Goal: Task Accomplishment & Management: Manage account settings

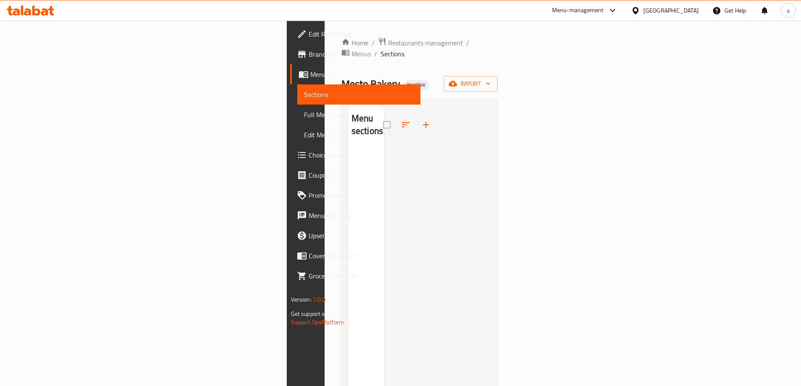
click at [309, 29] on span "Edit Restaurant" at bounding box center [361, 34] width 105 height 10
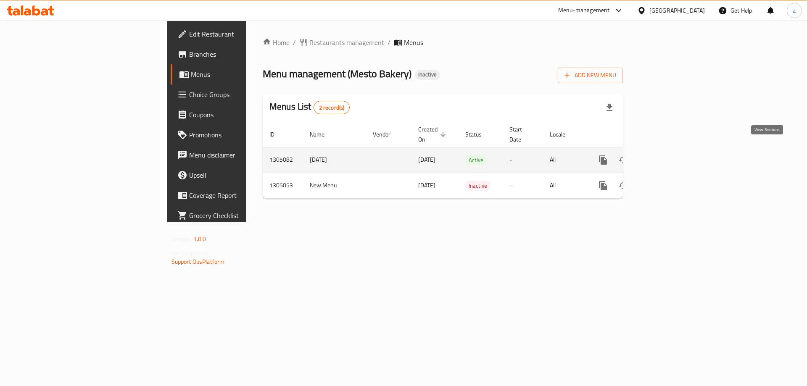
click at [669, 155] on icon "enhanced table" at bounding box center [664, 160] width 10 height 10
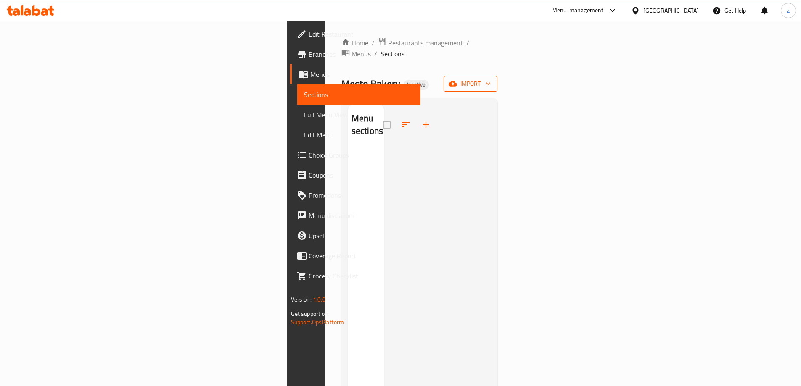
click at [491, 79] on span "import" at bounding box center [470, 84] width 40 height 11
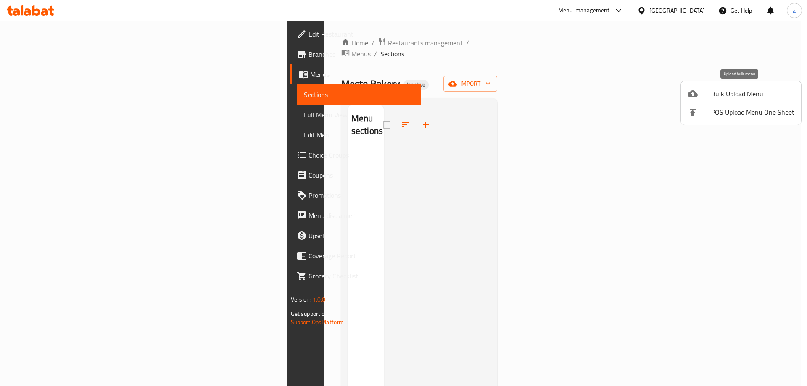
click at [719, 89] on span "Bulk Upload Menu" at bounding box center [752, 94] width 83 height 10
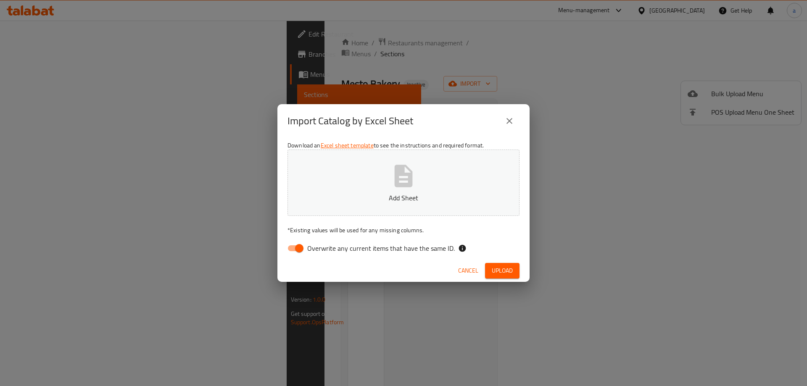
click at [303, 247] on input "Overwrite any current items that have the same ID." at bounding box center [299, 249] width 48 height 16
checkbox input "false"
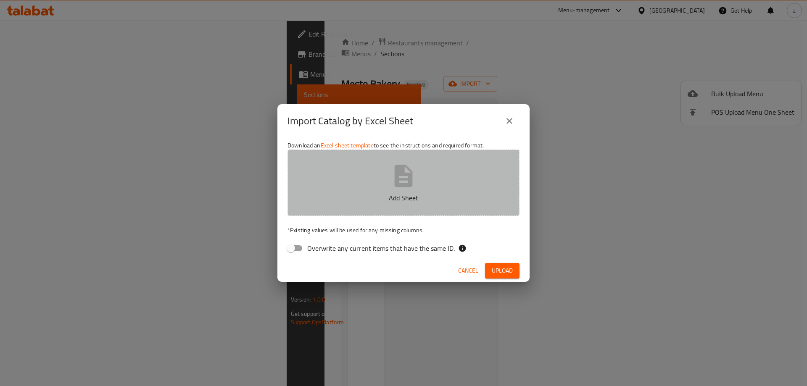
click at [398, 175] on icon "button" at bounding box center [404, 176] width 18 height 22
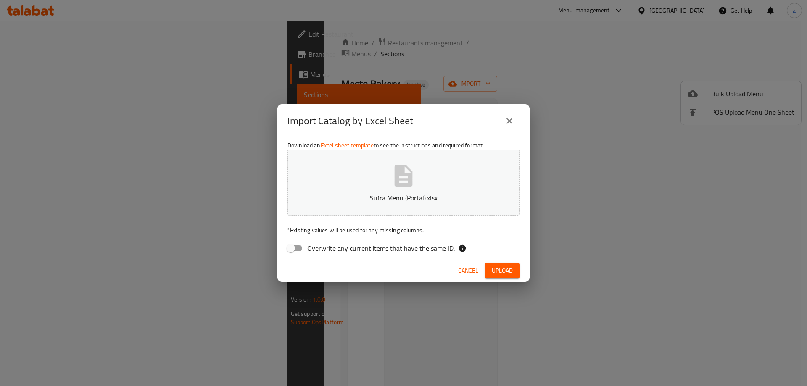
click at [496, 270] on span "Upload" at bounding box center [502, 271] width 21 height 11
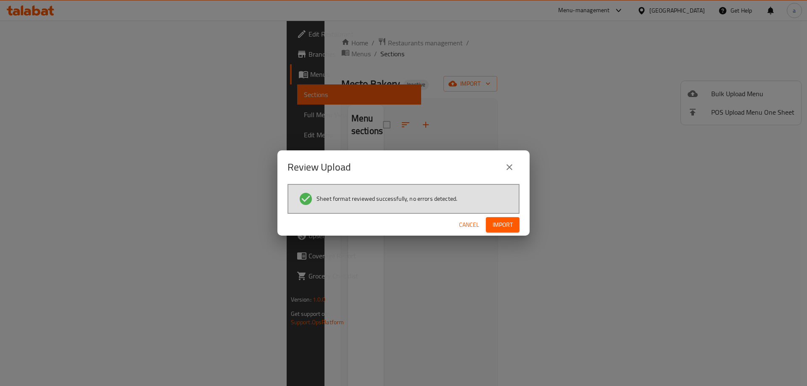
click at [505, 222] on span "Import" at bounding box center [503, 225] width 20 height 11
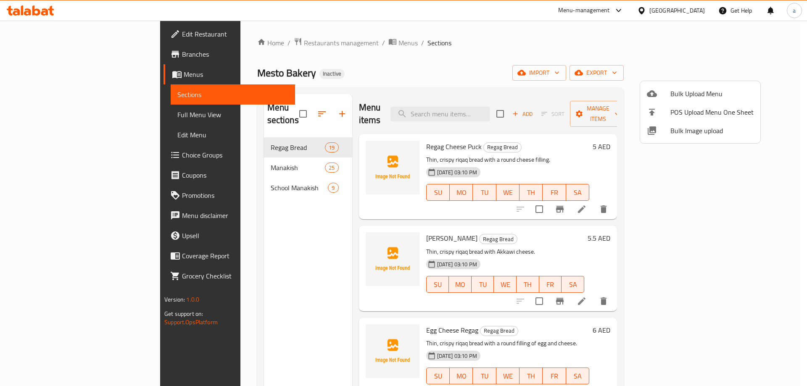
click at [47, 118] on div at bounding box center [403, 193] width 807 height 386
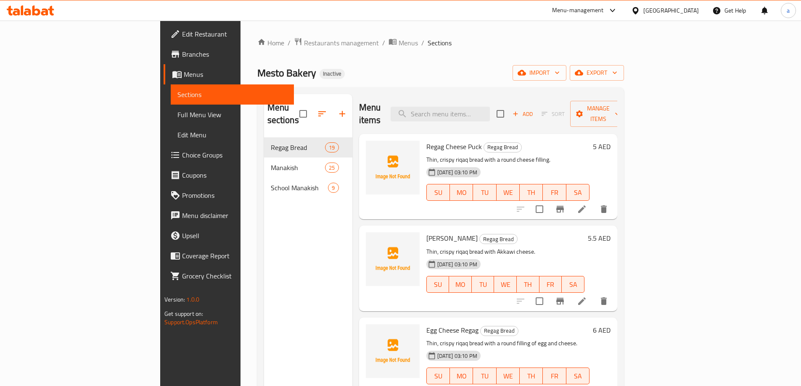
click at [177, 118] on span "Full Menu View" at bounding box center [232, 115] width 110 height 10
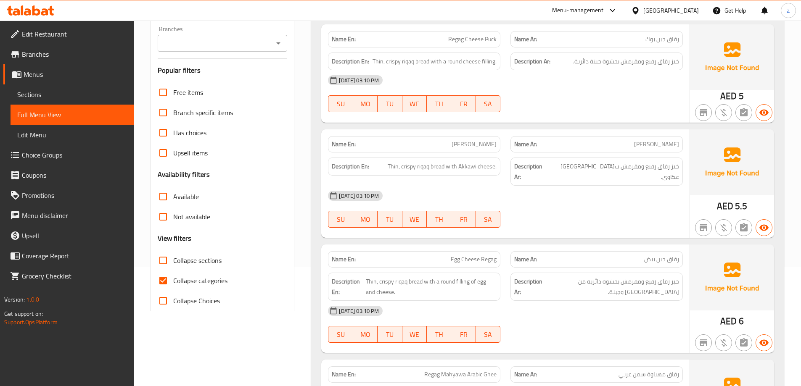
scroll to position [252, 0]
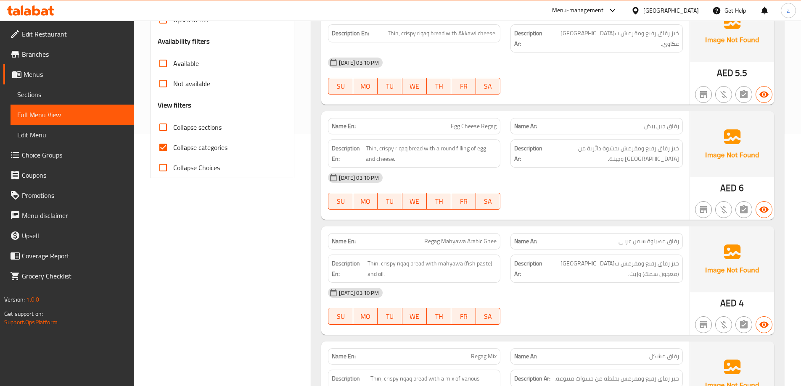
click at [182, 146] on span "Collapse categories" at bounding box center [200, 148] width 54 height 10
click at [173, 146] on input "Collapse categories" at bounding box center [163, 147] width 20 height 20
checkbox input "false"
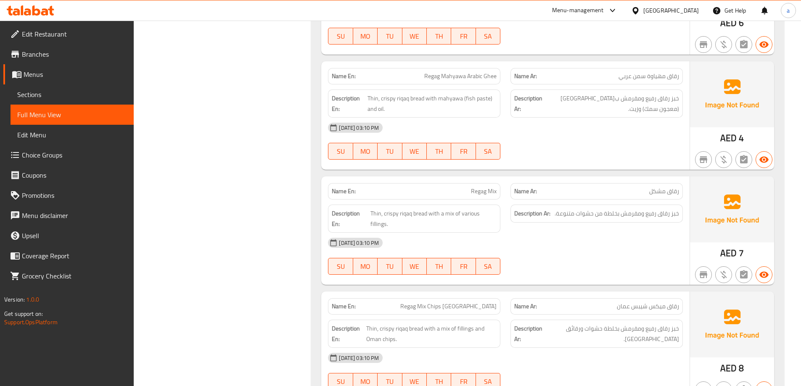
scroll to position [0, 0]
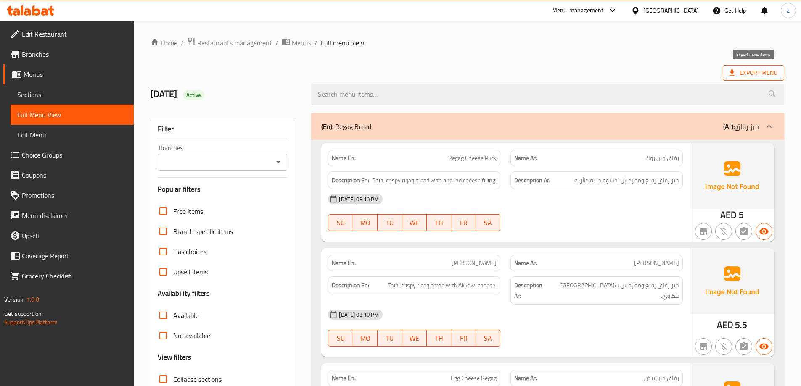
click at [767, 72] on span "Export Menu" at bounding box center [754, 73] width 48 height 11
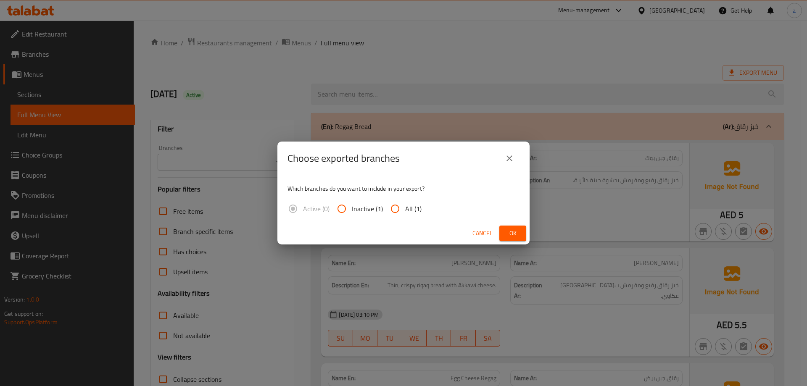
click at [499, 58] on div "Choose exported branches Which branches do you want to include in your export? …" at bounding box center [403, 193] width 807 height 386
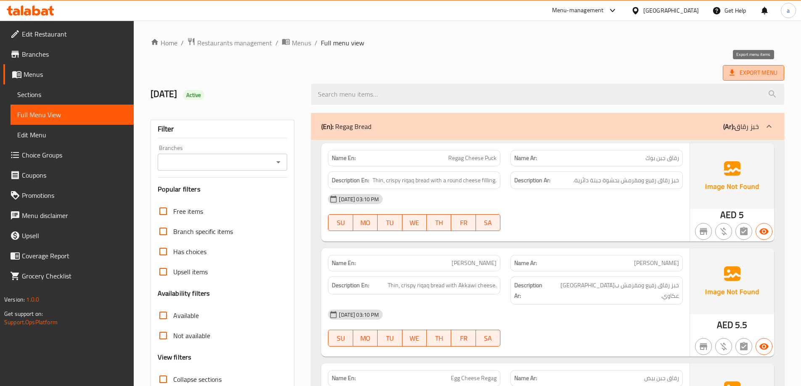
click at [742, 75] on span "Export Menu" at bounding box center [754, 73] width 48 height 11
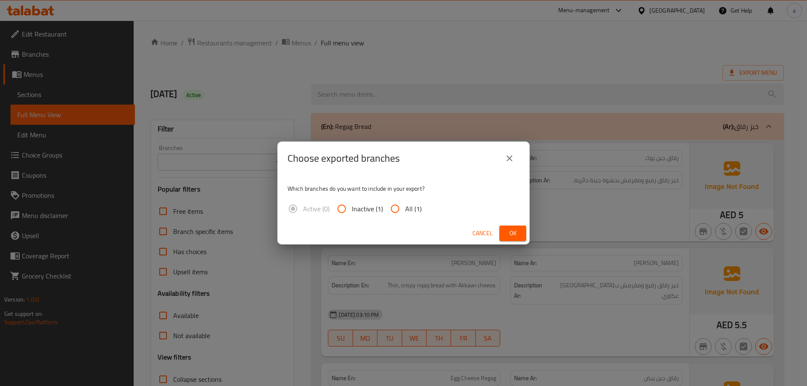
click at [400, 211] on input "All (1)" at bounding box center [395, 209] width 20 height 20
radio input "true"
click at [523, 239] on button "Ok" at bounding box center [513, 234] width 27 height 16
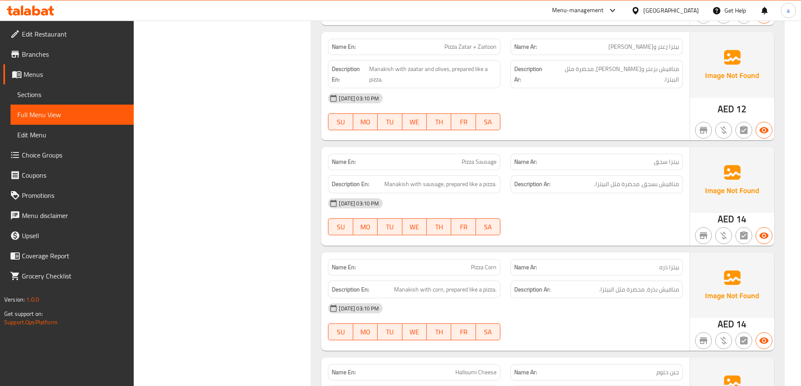
scroll to position [4499, 0]
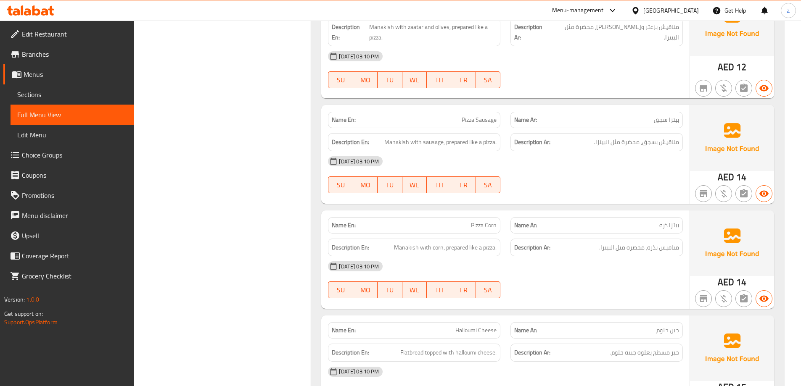
click at [724, 216] on img at bounding box center [732, 244] width 84 height 66
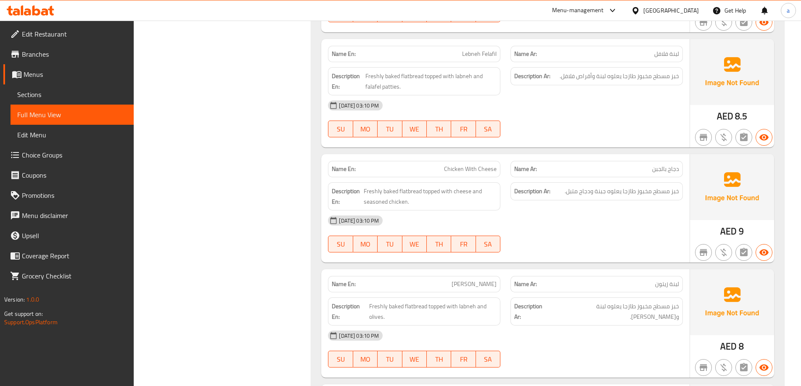
scroll to position [0, 0]
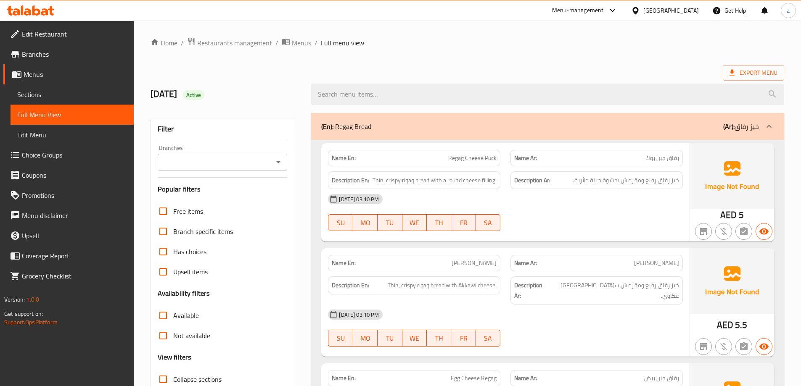
click at [46, 16] on div at bounding box center [30, 10] width 61 height 17
click at [28, 0] on div "Menu-management United Arab Emirates Get Help a" at bounding box center [400, 10] width 801 height 20
click at [32, 10] on icon at bounding box center [36, 10] width 8 height 10
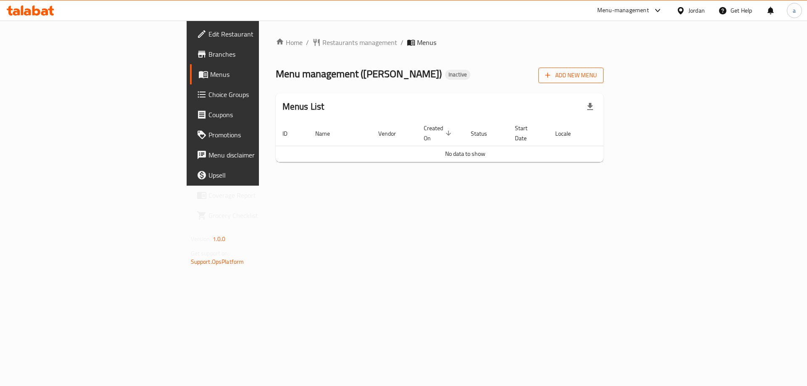
click at [597, 70] on span "Add New Menu" at bounding box center [571, 75] width 52 height 11
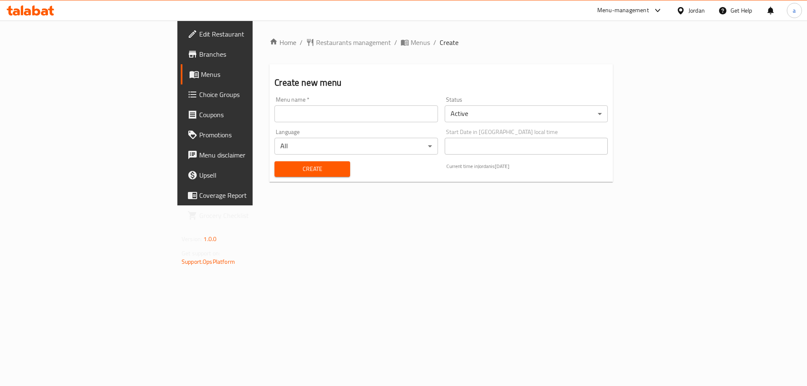
click at [357, 117] on input "text" at bounding box center [356, 114] width 163 height 17
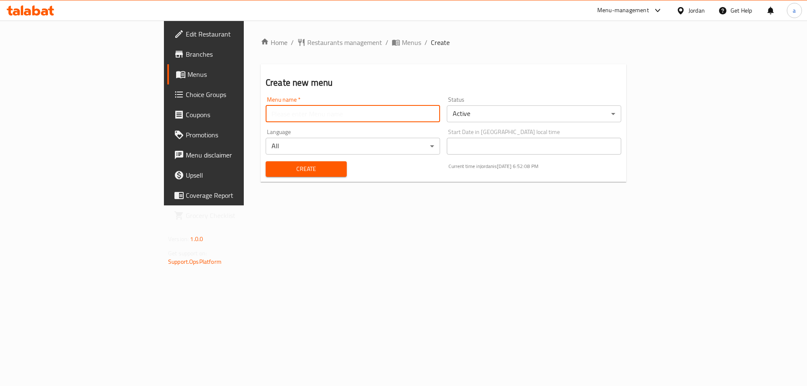
type input "11/8/2025"
click at [272, 166] on span "Create" at bounding box center [306, 169] width 68 height 11
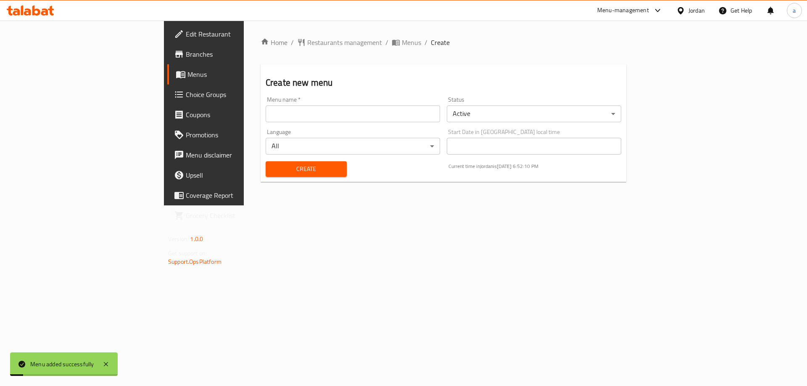
click at [188, 79] on span "Menus" at bounding box center [240, 74] width 105 height 10
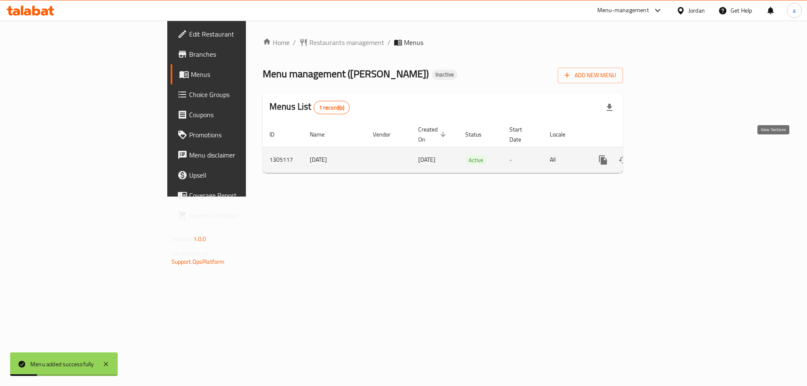
click at [668, 156] on icon "enhanced table" at bounding box center [664, 160] width 8 height 8
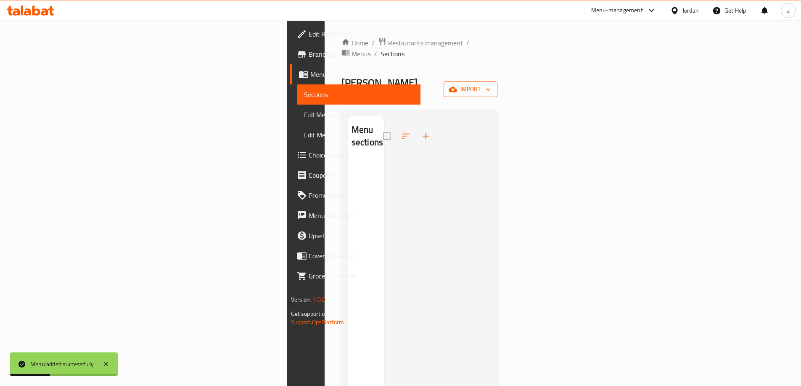
click at [457, 87] on icon "button" at bounding box center [453, 89] width 8 height 5
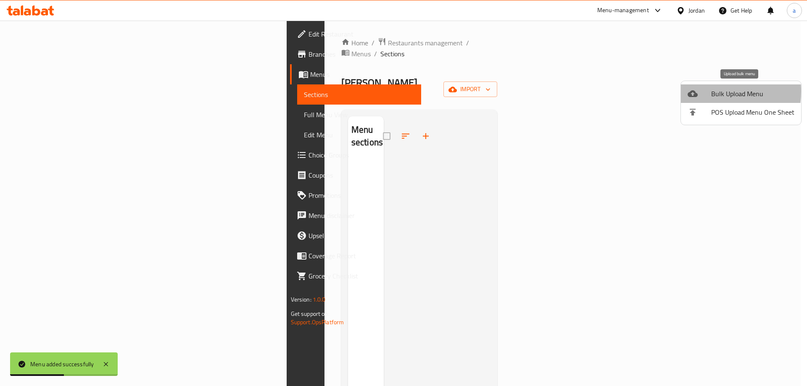
click at [698, 91] on div at bounding box center [700, 94] width 24 height 10
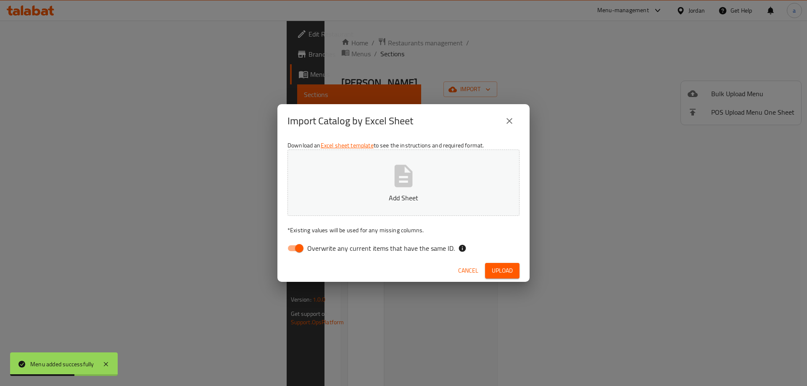
click at [302, 253] on input "Overwrite any current items that have the same ID." at bounding box center [299, 249] width 48 height 16
checkbox input "false"
click at [372, 166] on button "Add Sheet" at bounding box center [404, 183] width 232 height 66
click at [514, 270] on button "Upload" at bounding box center [502, 271] width 34 height 16
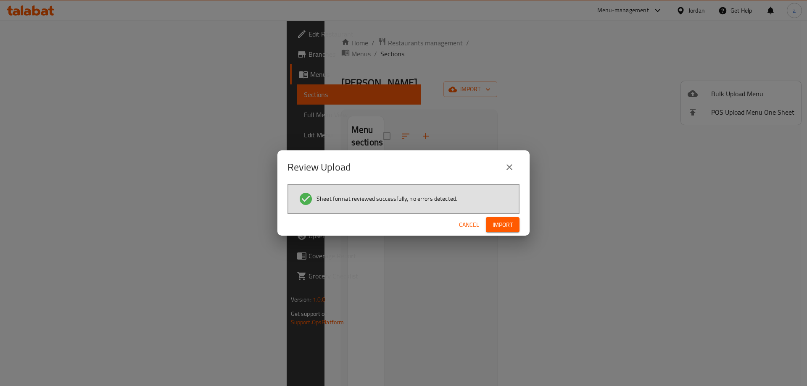
click at [491, 217] on button "Import" at bounding box center [503, 225] width 34 height 16
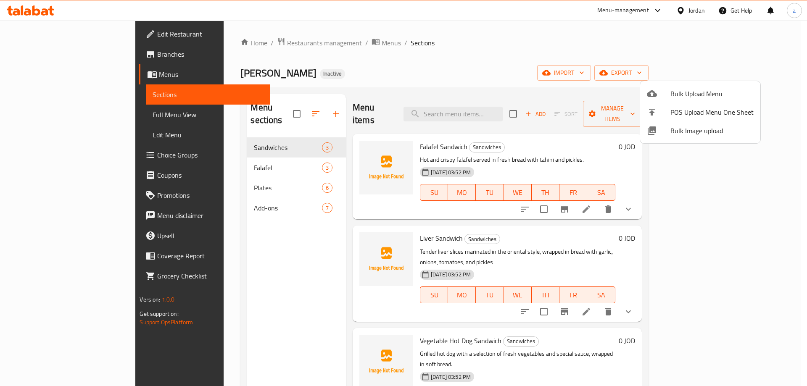
click at [44, 119] on div at bounding box center [403, 193] width 807 height 386
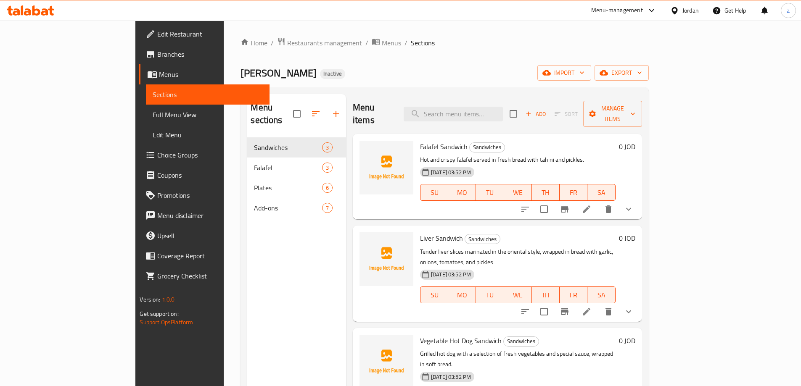
click at [153, 119] on span "Full Menu View" at bounding box center [208, 115] width 110 height 10
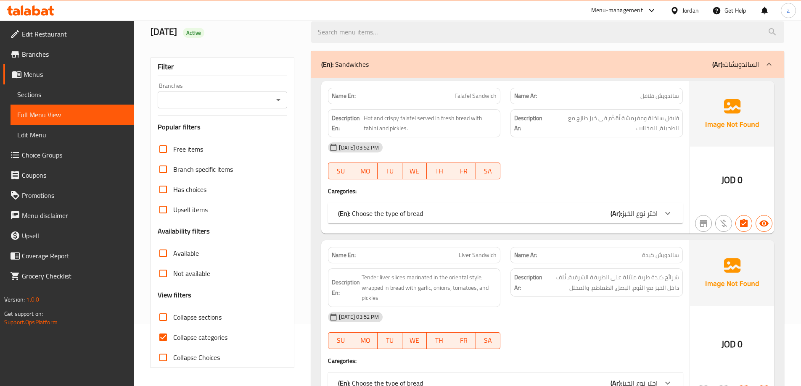
scroll to position [168, 0]
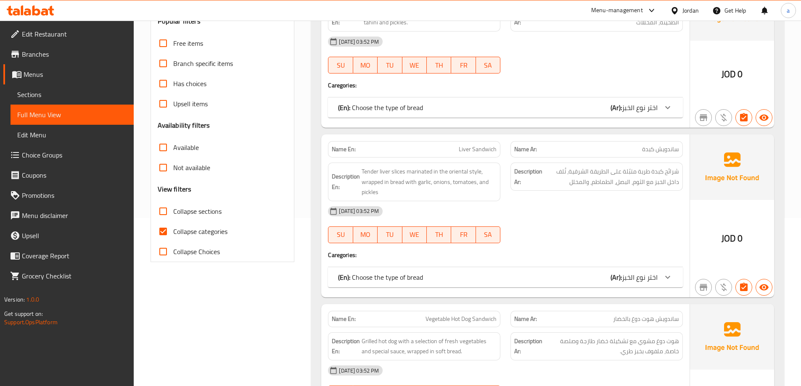
click at [190, 227] on span "Collapse categories" at bounding box center [200, 232] width 54 height 10
click at [173, 227] on input "Collapse categories" at bounding box center [163, 232] width 20 height 20
checkbox input "false"
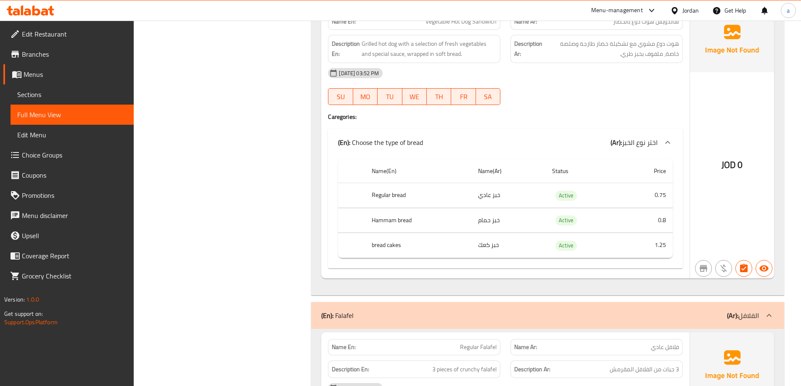
scroll to position [0, 0]
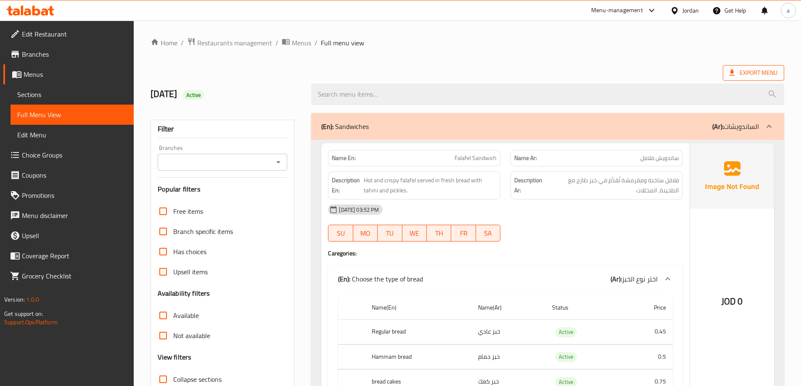
click at [745, 71] on span "Export Menu" at bounding box center [754, 73] width 48 height 11
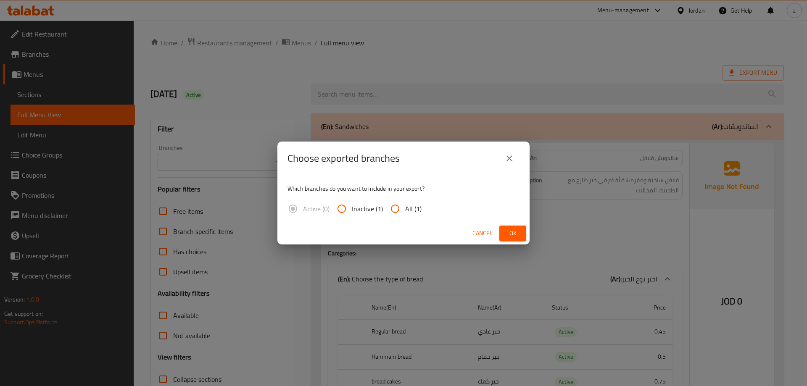
click at [400, 210] on input "All (1)" at bounding box center [395, 209] width 20 height 20
radio input "true"
click at [513, 239] on button "Ok" at bounding box center [513, 234] width 27 height 16
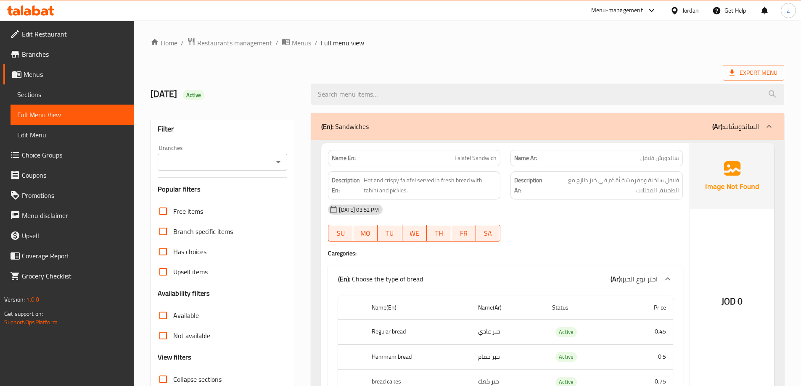
click at [678, 6] on icon at bounding box center [674, 10] width 9 height 9
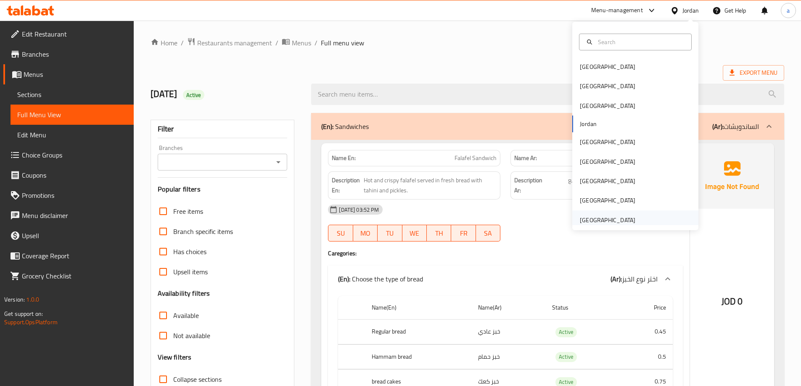
click at [624, 216] on div "[GEOGRAPHIC_DATA]" at bounding box center [608, 220] width 56 height 9
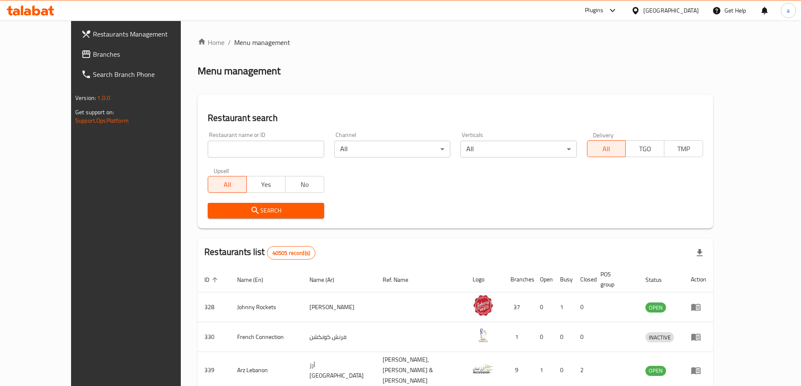
click at [93, 54] on span "Branches" at bounding box center [145, 54] width 105 height 10
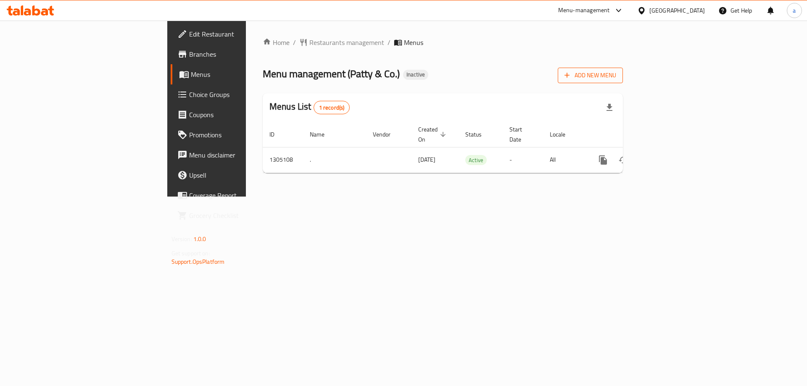
click at [616, 75] on span "Add New Menu" at bounding box center [591, 75] width 52 height 11
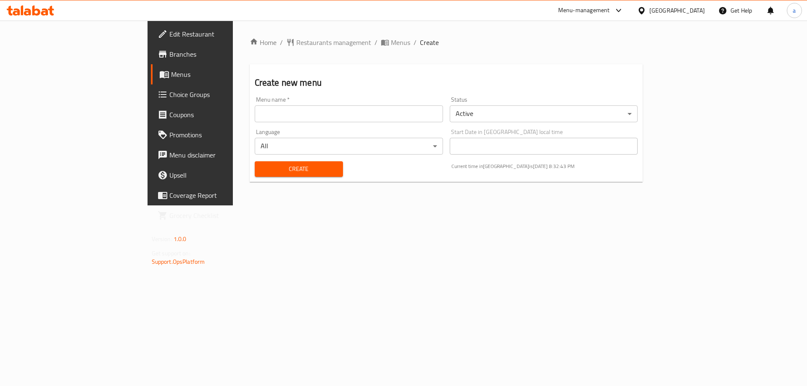
click at [255, 107] on input "text" at bounding box center [349, 114] width 188 height 17
click at [255, 114] on input "Delivery area 1" at bounding box center [349, 114] width 188 height 17
drag, startPoint x: 231, startPoint y: 114, endPoint x: 120, endPoint y: 101, distance: 111.8
click at [148, 101] on div "Edit Restaurant Branches Menus Choice Groups Coupons Promotions Menu disclaimer…" at bounding box center [404, 113] width 513 height 185
type input "Menu 1"
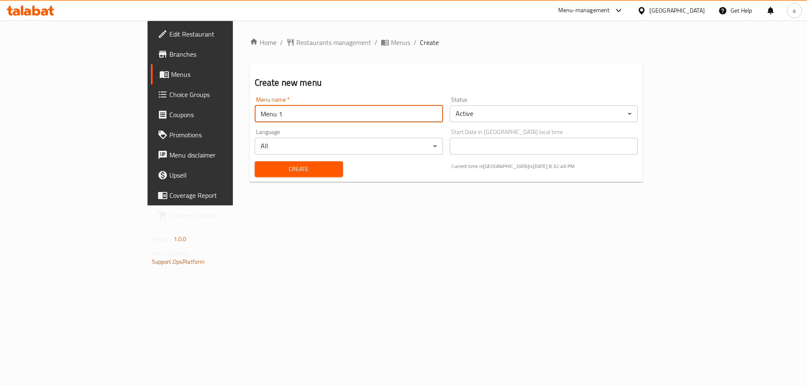
click at [255, 161] on button "Create" at bounding box center [299, 169] width 88 height 16
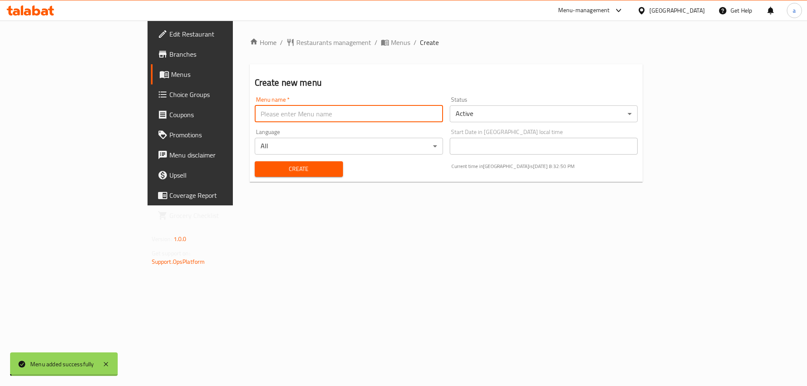
click at [171, 78] on span "Menus" at bounding box center [223, 74] width 105 height 10
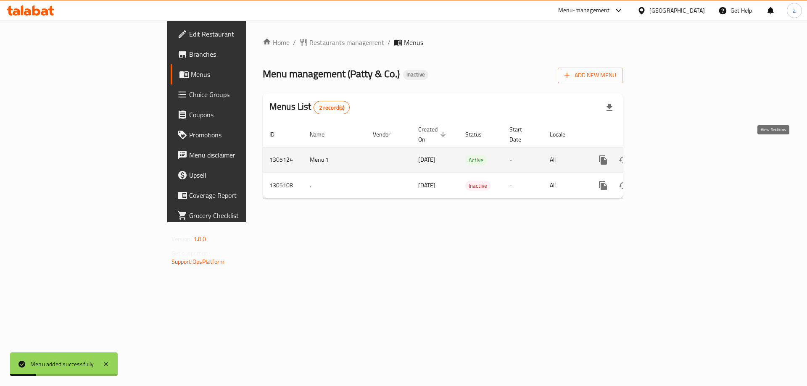
click at [674, 155] on link "enhanced table" at bounding box center [664, 160] width 20 height 20
